Goal: Information Seeking & Learning: Learn about a topic

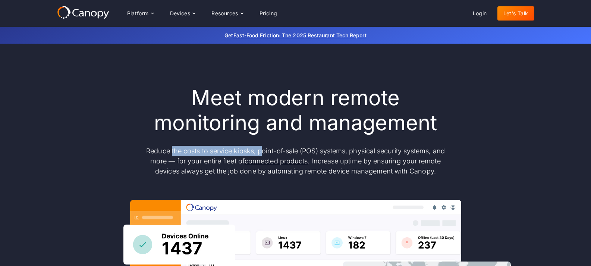
drag, startPoint x: 170, startPoint y: 149, endPoint x: 262, endPoint y: 147, distance: 92.1
click at [262, 147] on p "Reduce the costs to service kiosks, point-of-sale (POS) systems, physical secur…" at bounding box center [295, 161] width 313 height 30
drag, startPoint x: 282, startPoint y: 146, endPoint x: 331, endPoint y: 144, distance: 49.3
click at [308, 147] on p "Reduce the costs to service kiosks, point-of-sale (POS) systems, physical secur…" at bounding box center [295, 161] width 313 height 30
drag, startPoint x: 372, startPoint y: 149, endPoint x: 397, endPoint y: 148, distance: 25.4
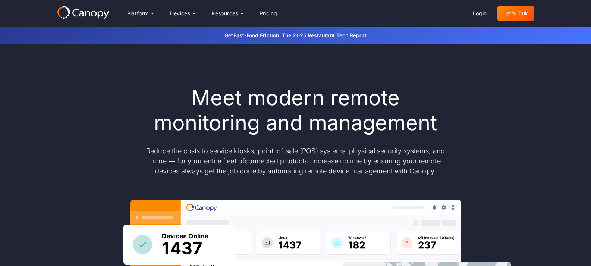
click at [379, 150] on p "Reduce the costs to service kiosks, point-of-sale (POS) systems, physical secur…" at bounding box center [295, 161] width 313 height 30
drag, startPoint x: 405, startPoint y: 149, endPoint x: 445, endPoint y: 151, distance: 40.3
click at [426, 151] on p "Reduce the costs to service kiosks, point-of-sale (POS) systems, physical secur…" at bounding box center [295, 161] width 313 height 30
click at [445, 151] on p "Reduce the costs to service kiosks, point-of-sale (POS) systems, physical secur…" at bounding box center [295, 161] width 313 height 30
click at [227, 163] on p "Reduce the costs to service kiosks, point-of-sale (POS) systems, physical secur…" at bounding box center [295, 161] width 313 height 30
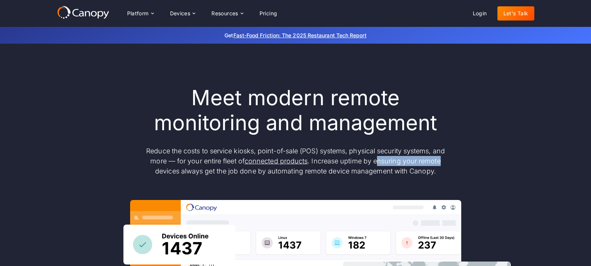
drag, startPoint x: 378, startPoint y: 164, endPoint x: 426, endPoint y: 169, distance: 47.9
click at [446, 164] on p "Reduce the costs to service kiosks, point-of-sale (POS) systems, physical secur…" at bounding box center [295, 161] width 313 height 30
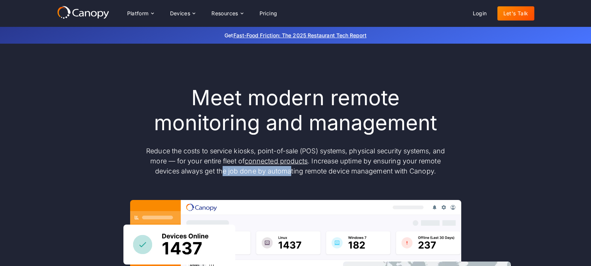
drag, startPoint x: 230, startPoint y: 179, endPoint x: 291, endPoint y: 179, distance: 61.9
click at [291, 179] on div "Meet modern remote monitoring and management Reduce the costs to service kiosks…" at bounding box center [295, 244] width 477 height 318
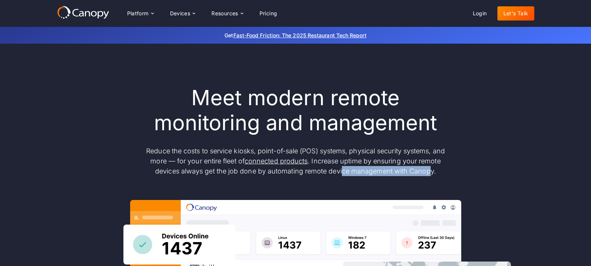
drag, startPoint x: 344, startPoint y: 176, endPoint x: 429, endPoint y: 183, distance: 85.6
click at [429, 183] on div "Meet modern remote monitoring and management Reduce the costs to service kiosks…" at bounding box center [295, 244] width 477 height 318
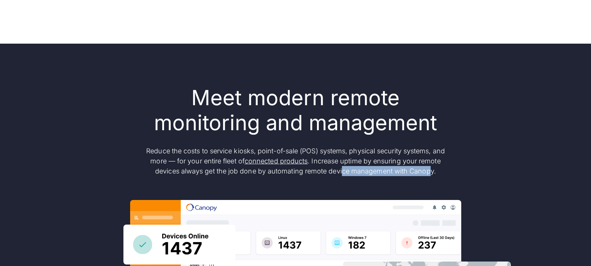
scroll to position [2482, 0]
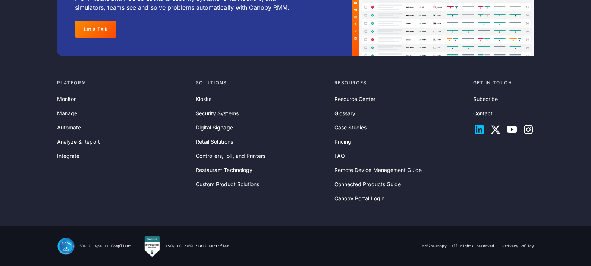
click at [482, 127] on icon at bounding box center [478, 129] width 9 height 9
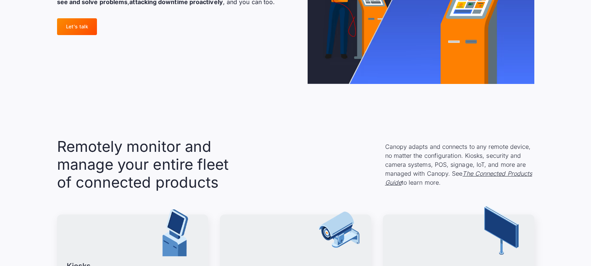
scroll to position [767, 0]
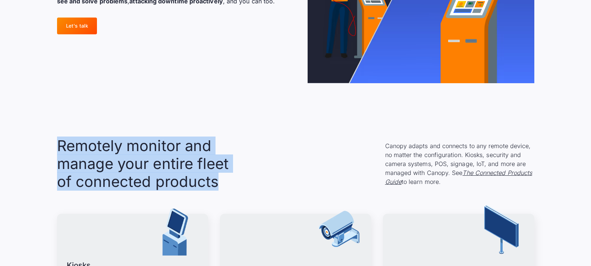
drag, startPoint x: 48, startPoint y: 152, endPoint x: 269, endPoint y: 174, distance: 221.8
copy h2 "Remotely monitor and manage your entire fleet of connected products"
